Goal: Transaction & Acquisition: Purchase product/service

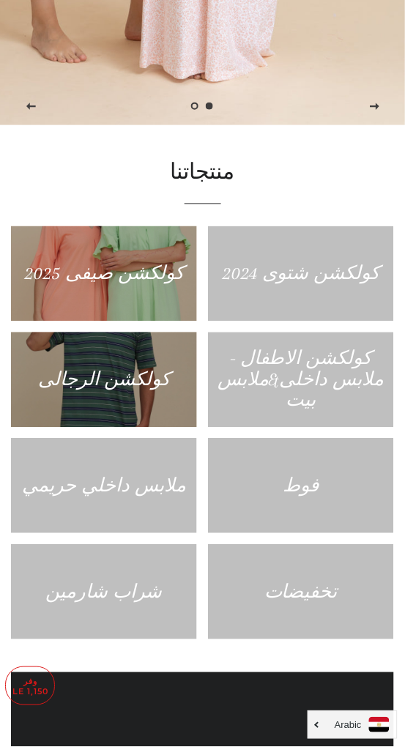
scroll to position [651, 0]
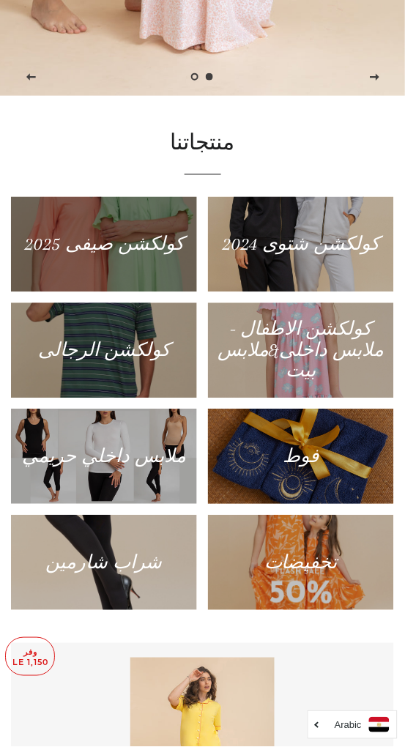
click at [130, 294] on div at bounding box center [104, 244] width 192 height 98
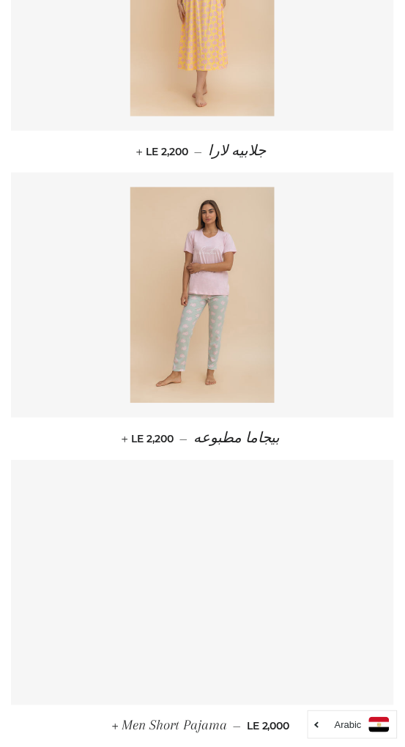
scroll to position [648, 0]
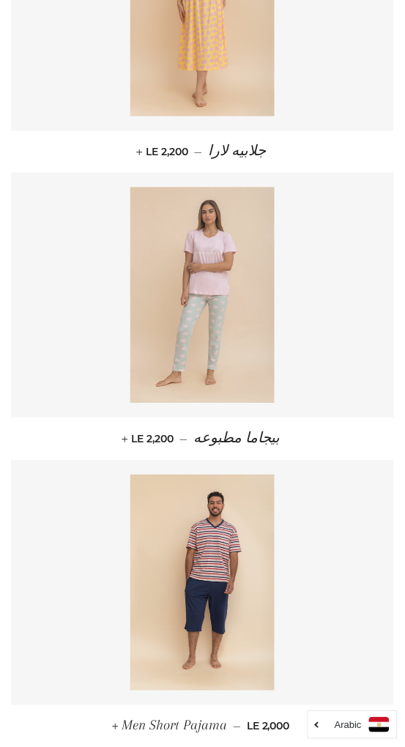
click at [201, 334] on img at bounding box center [202, 295] width 144 height 216
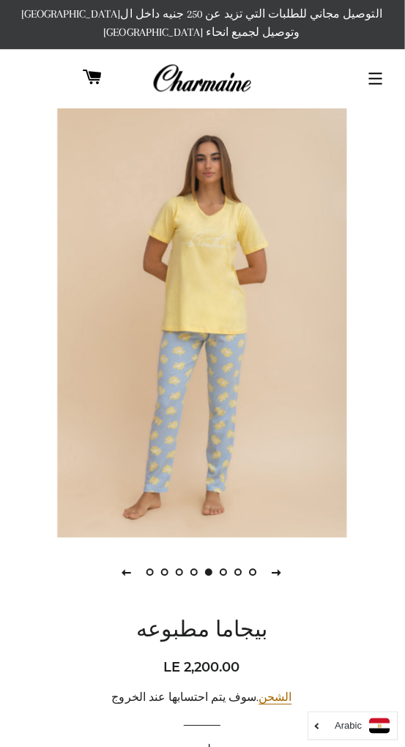
click at [216, 275] on img at bounding box center [203, 322] width 288 height 432
